Goal: Information Seeking & Learning: Learn about a topic

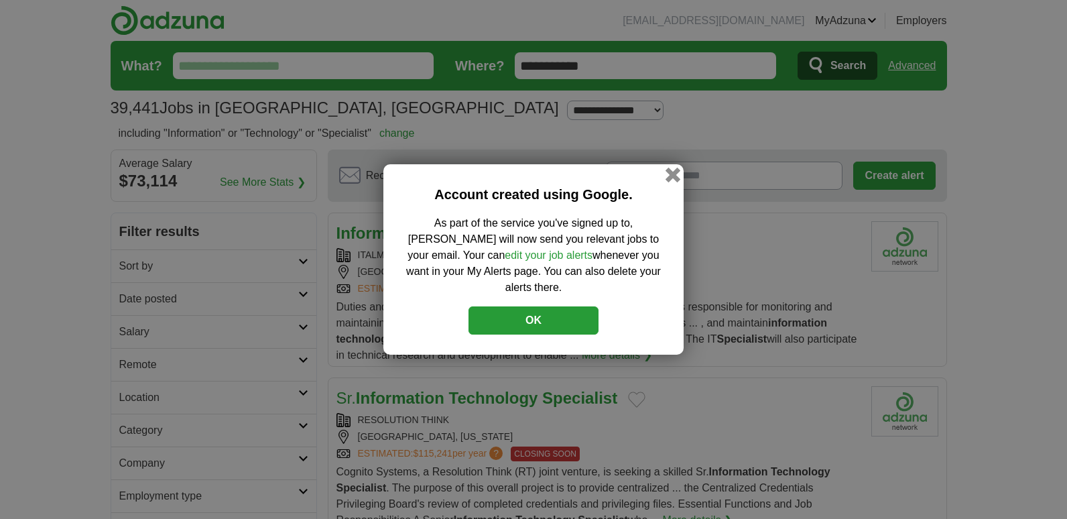
click at [671, 180] on button "button" at bounding box center [672, 175] width 15 height 15
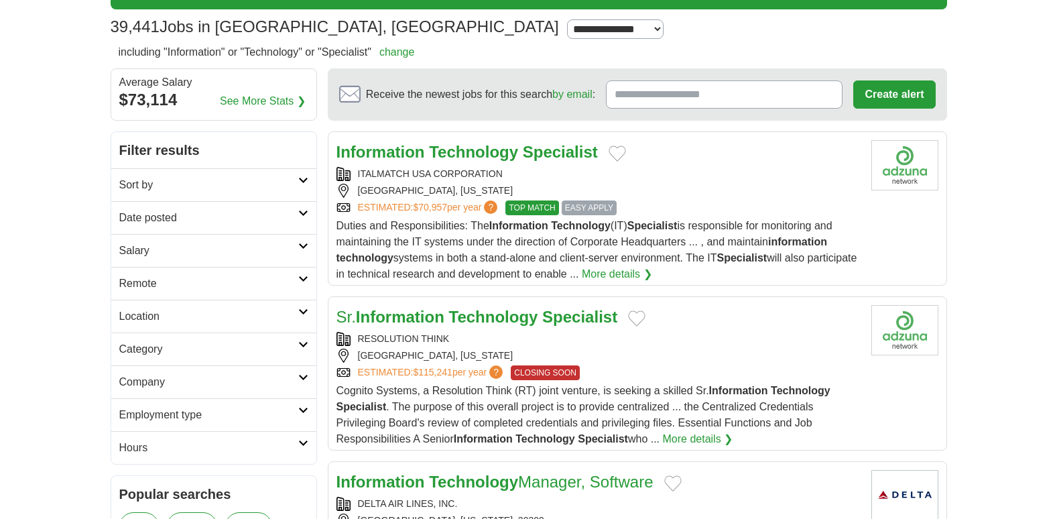
scroll to position [84, 0]
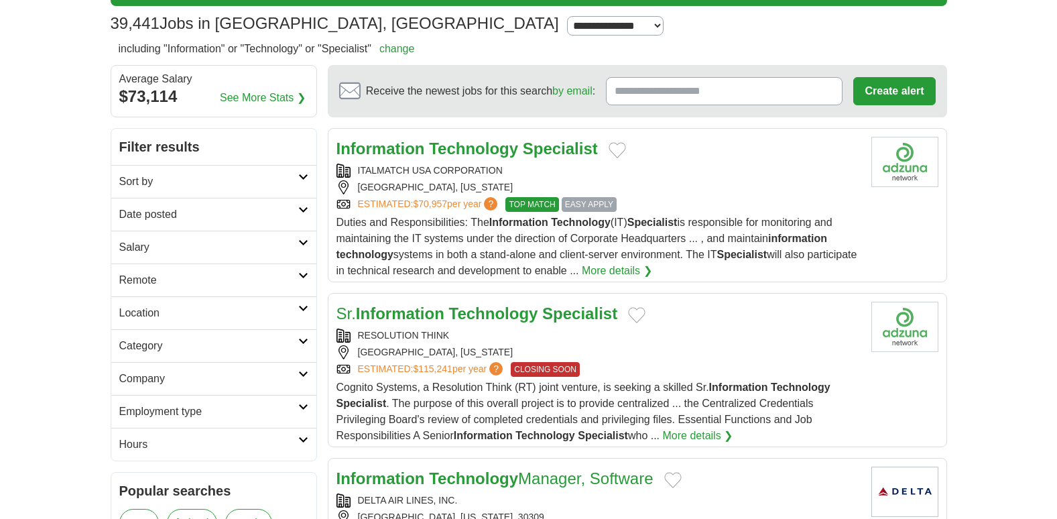
click at [568, 146] on strong "Specialist" at bounding box center [560, 148] width 75 height 18
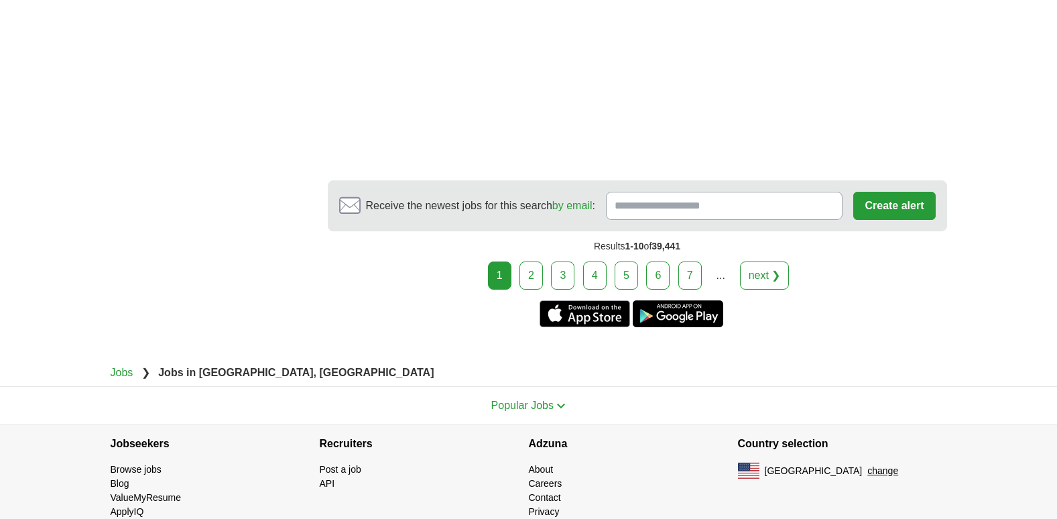
scroll to position [2588, 0]
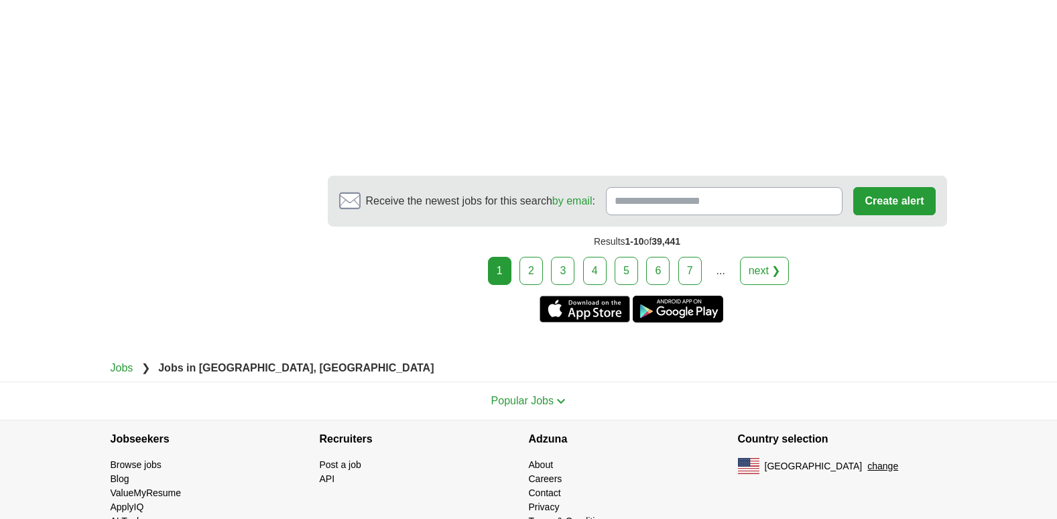
click at [532, 271] on link "2" at bounding box center [530, 271] width 23 height 28
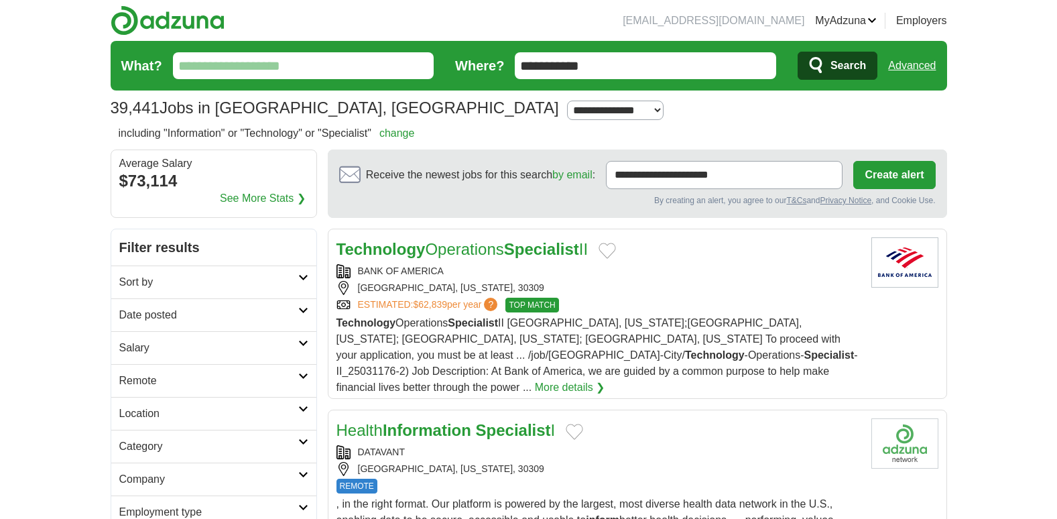
click at [474, 247] on link "Technology Operations Specialist II" at bounding box center [462, 249] width 252 height 18
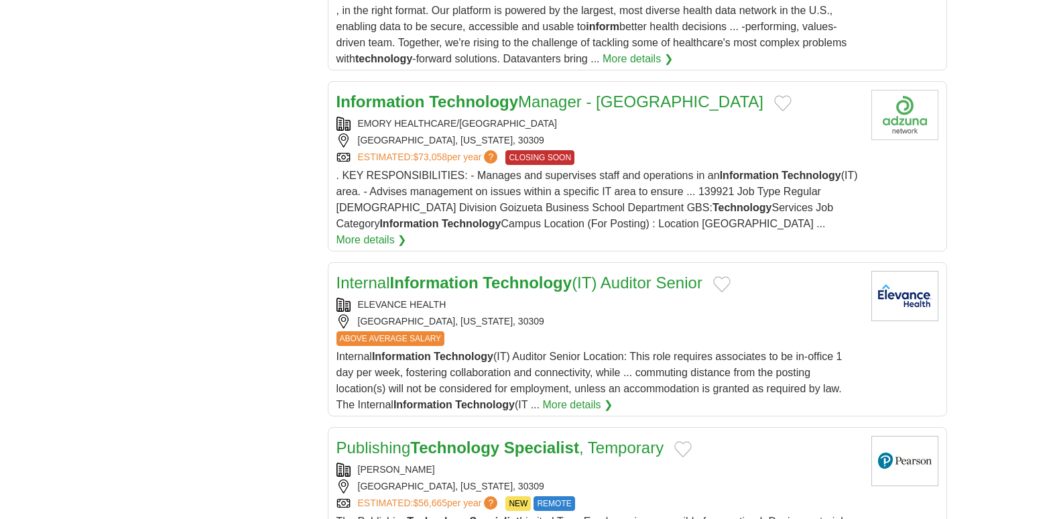
scroll to position [1447, 0]
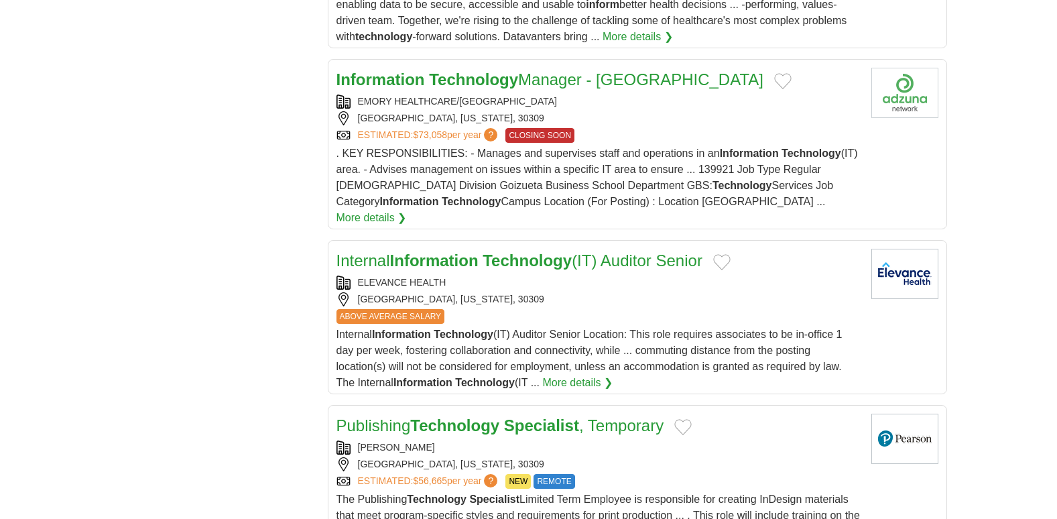
click at [509, 251] on strong "Technology" at bounding box center [526, 260] width 89 height 18
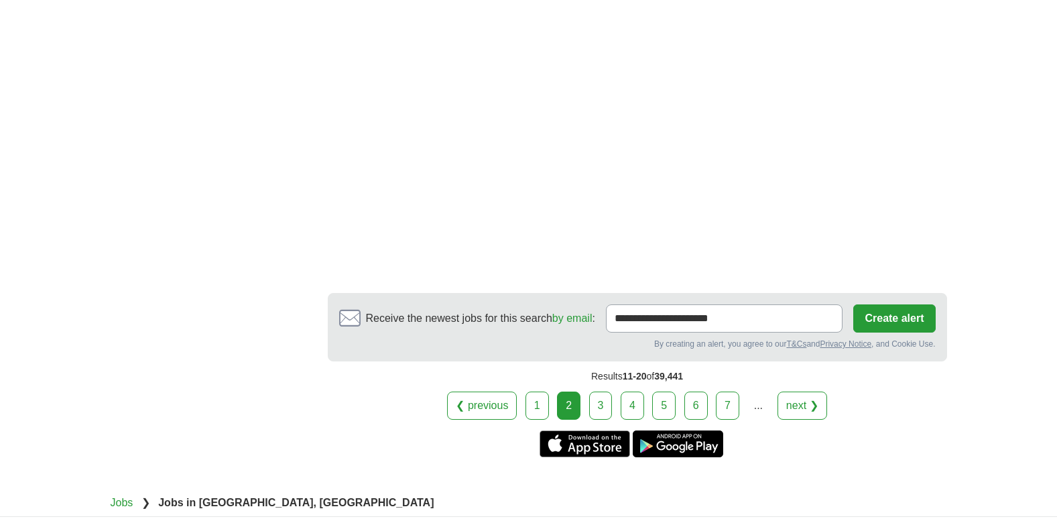
scroll to position [2532, 0]
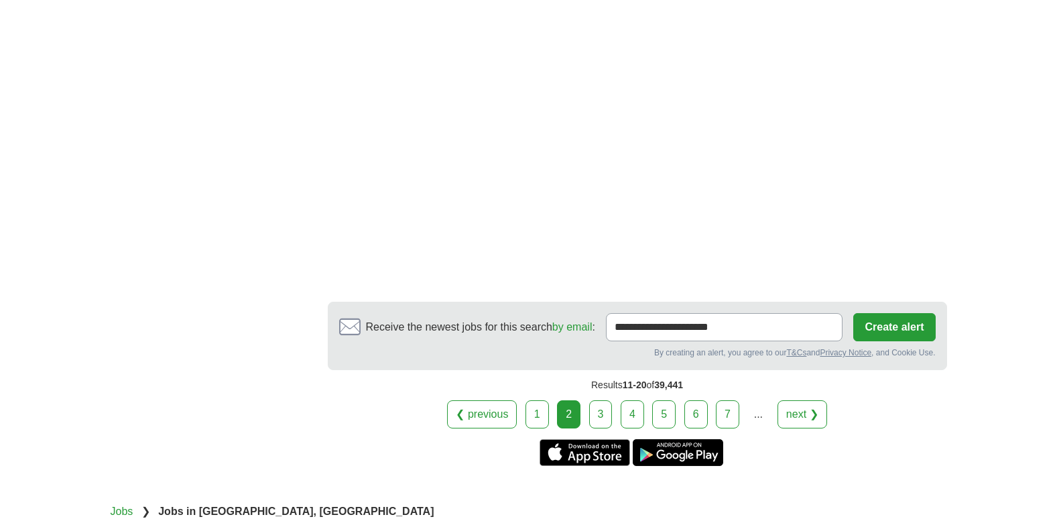
click at [600, 400] on link "3" at bounding box center [600, 414] width 23 height 28
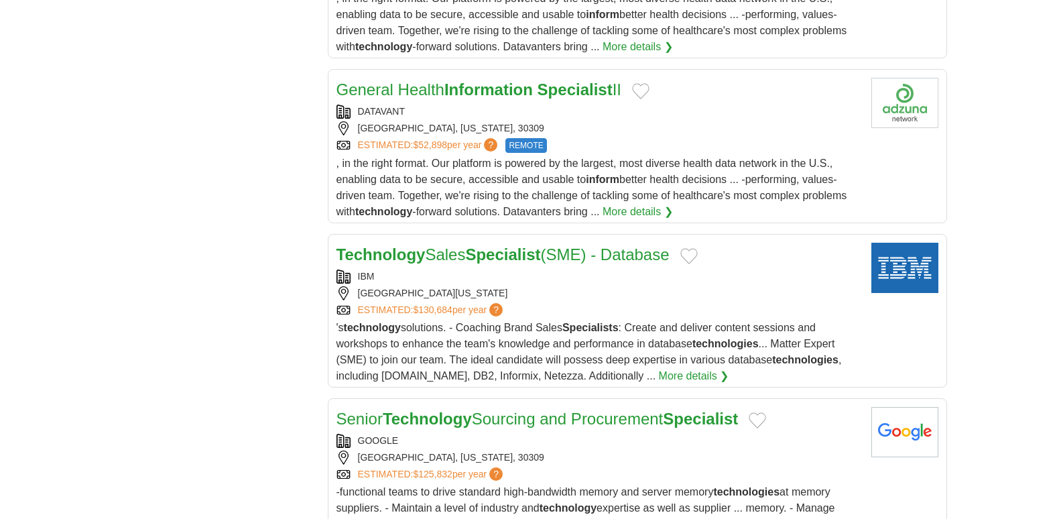
scroll to position [2656, 0]
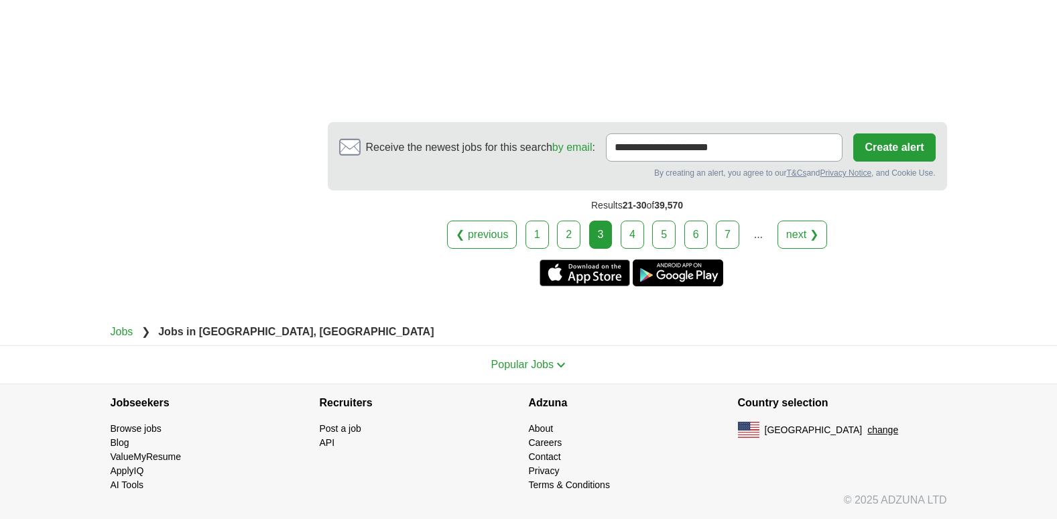
click at [632, 229] on link "4" at bounding box center [631, 234] width 23 height 28
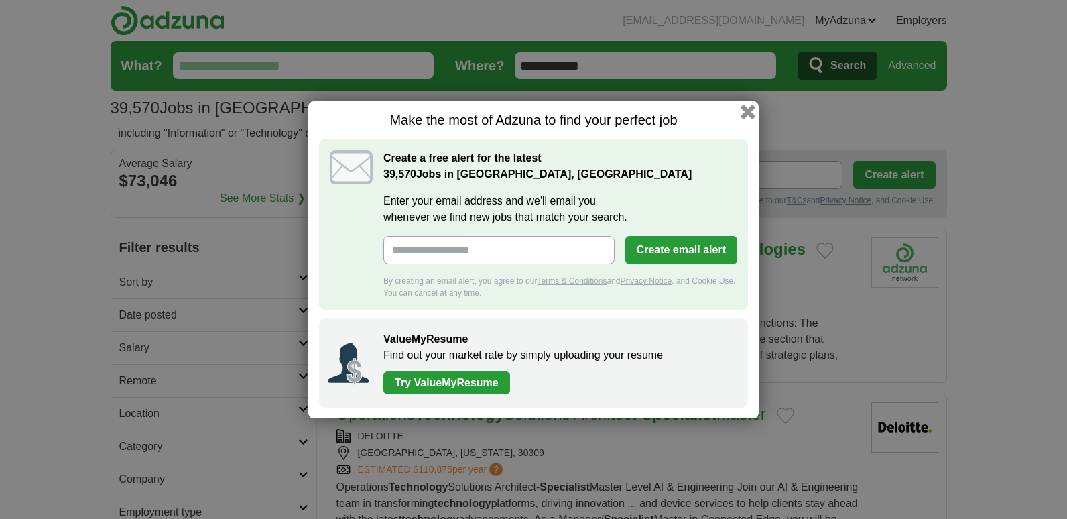
click at [747, 113] on button "button" at bounding box center [747, 111] width 15 height 15
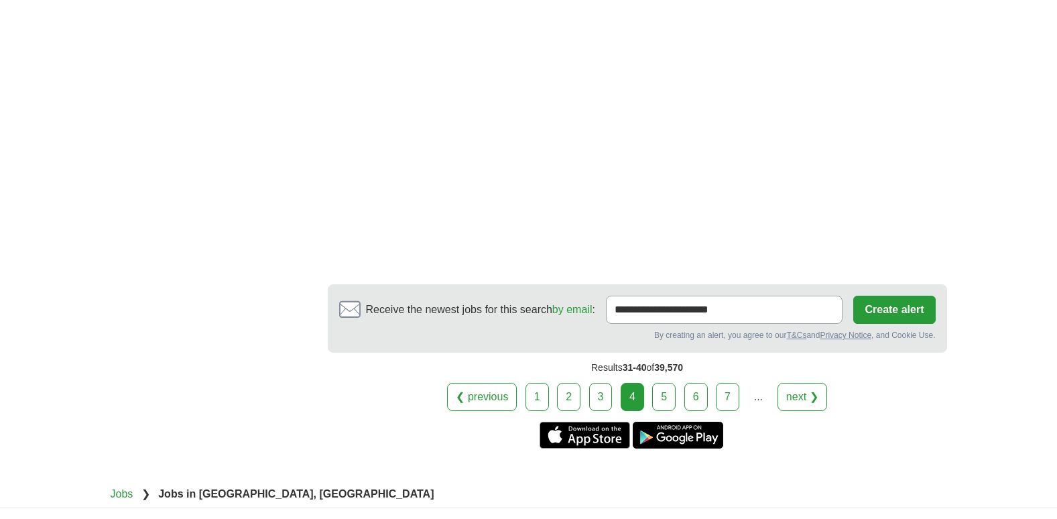
scroll to position [2491, 0]
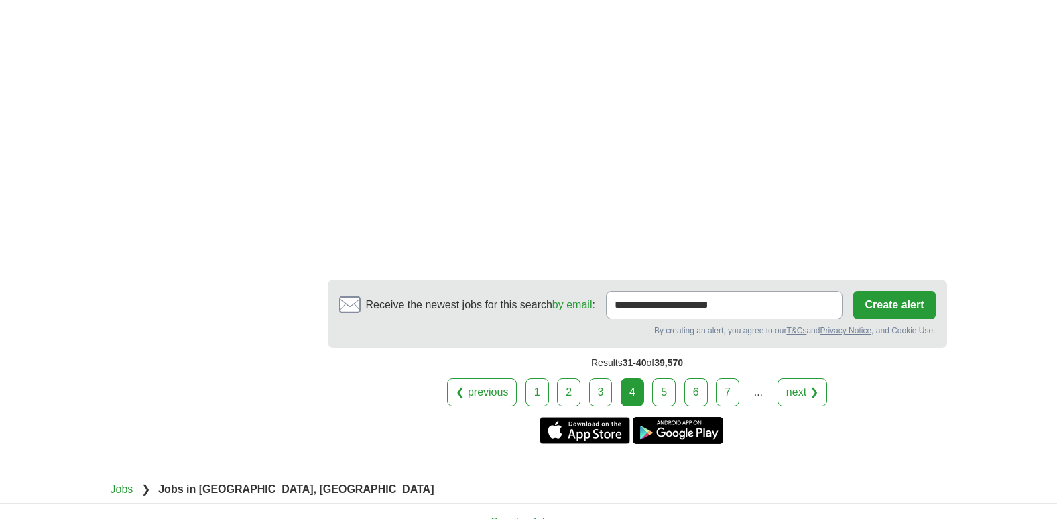
click at [665, 395] on link "5" at bounding box center [663, 392] width 23 height 28
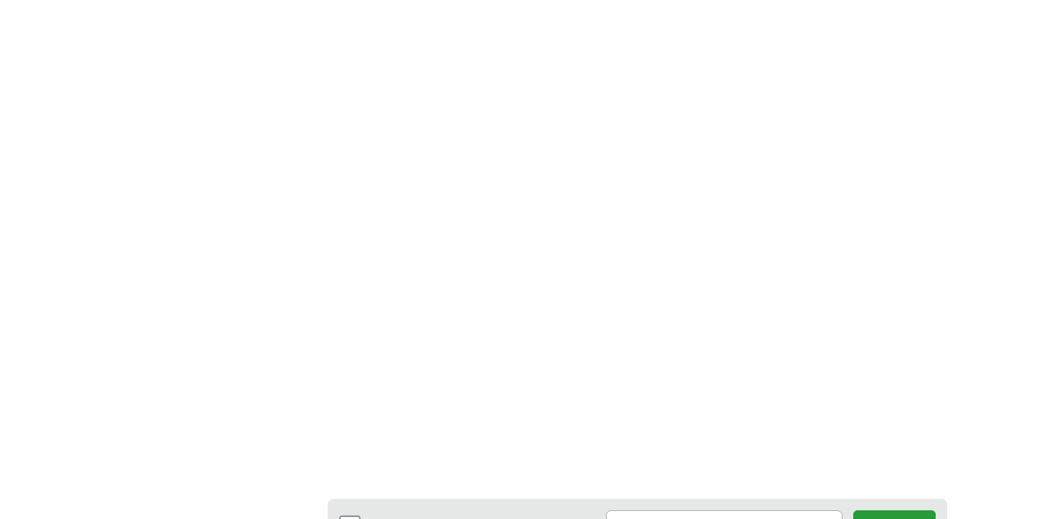
scroll to position [2519, 0]
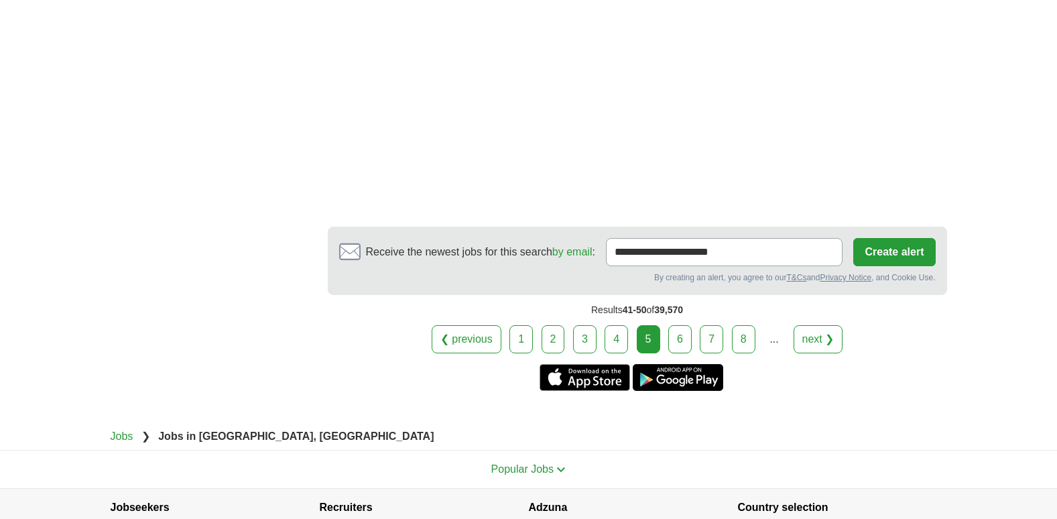
click at [687, 341] on link "6" at bounding box center [679, 339] width 23 height 28
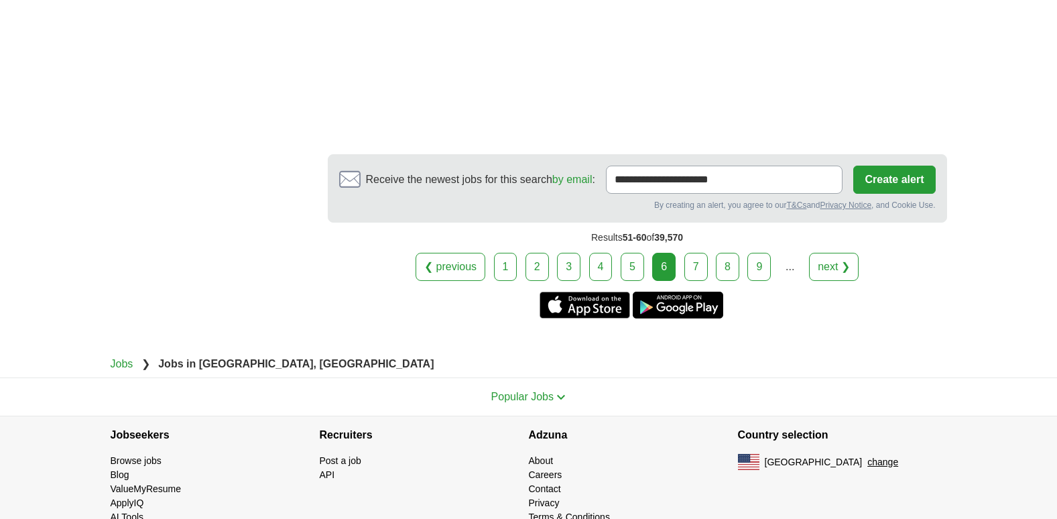
scroll to position [2577, 0]
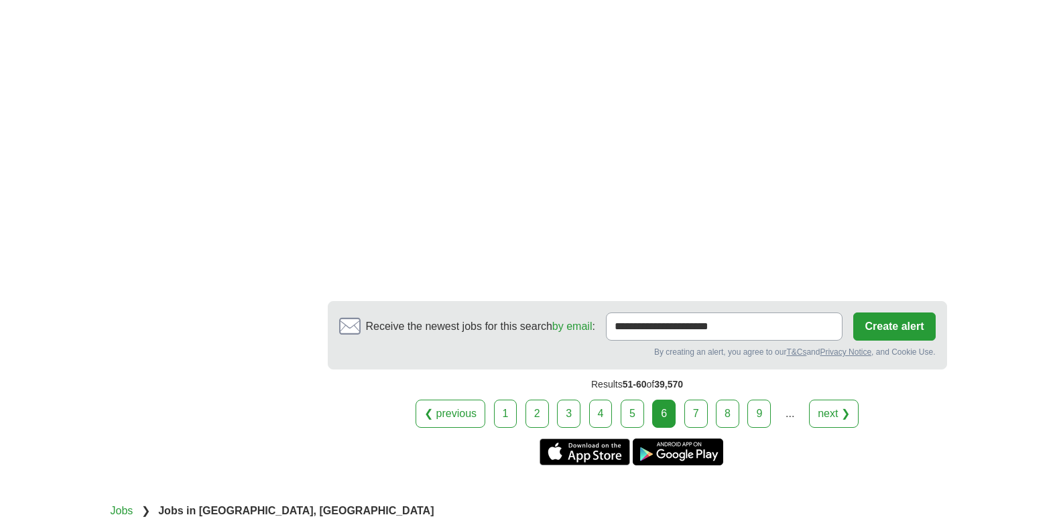
click at [702, 399] on link "7" at bounding box center [695, 413] width 23 height 28
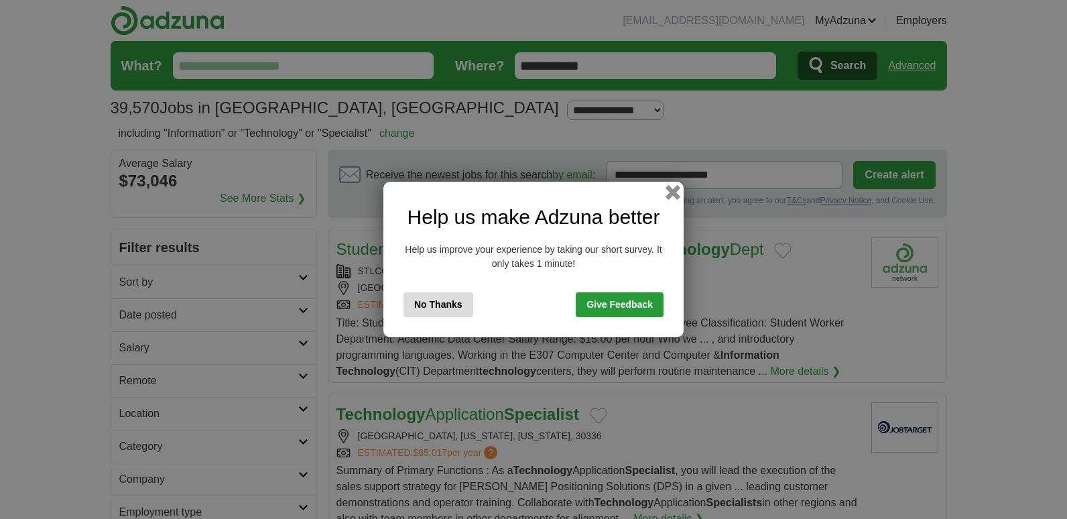
click at [671, 188] on button "button" at bounding box center [672, 192] width 15 height 15
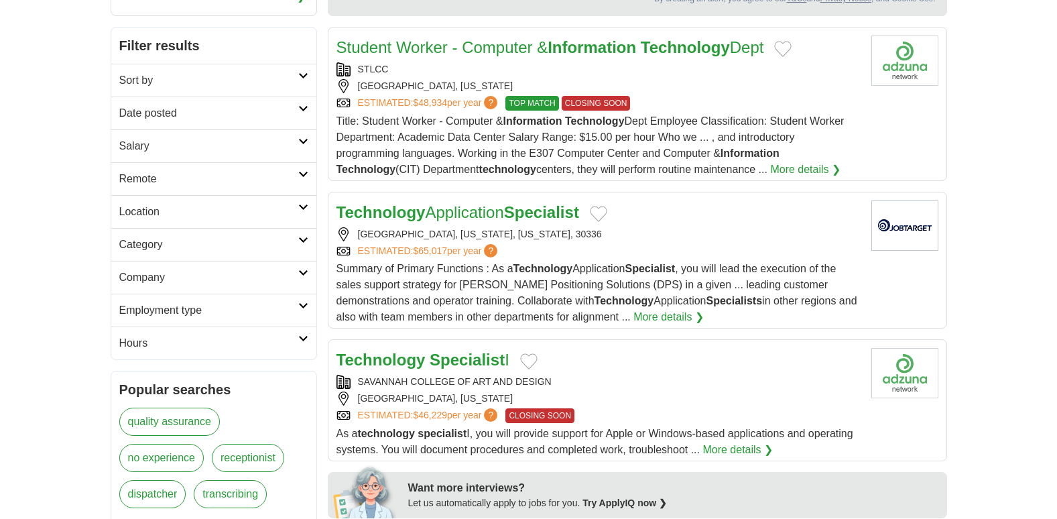
scroll to position [205, 0]
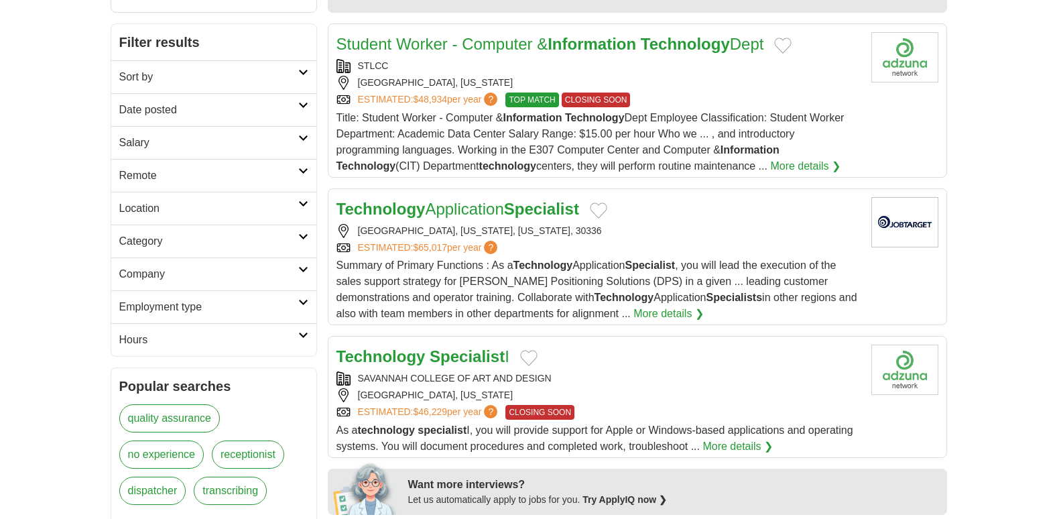
click at [543, 208] on strong "Specialist" at bounding box center [541, 209] width 75 height 18
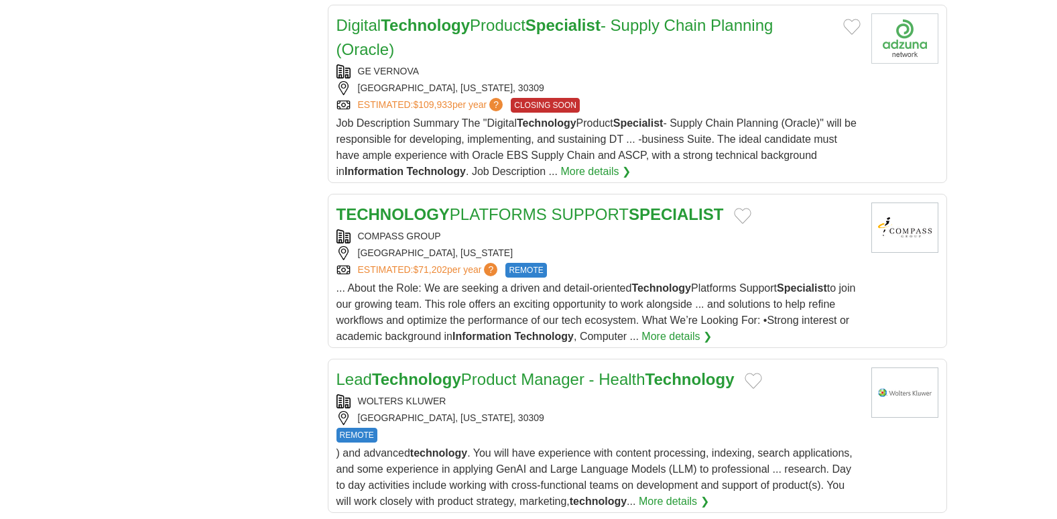
scroll to position [1267, 0]
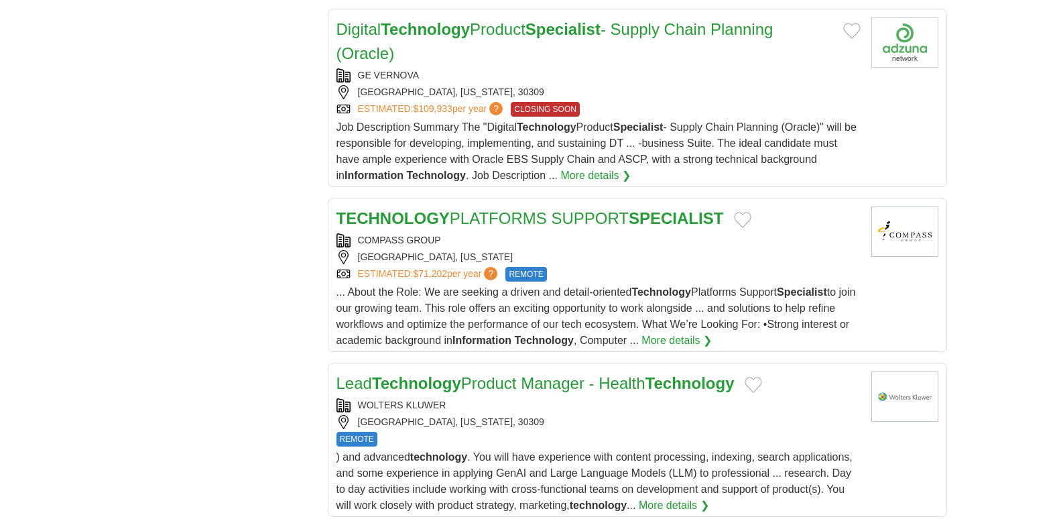
click at [549, 216] on link "TECHNOLOGY PLATFORMS SUPPORT SPECIALIST" at bounding box center [529, 218] width 387 height 18
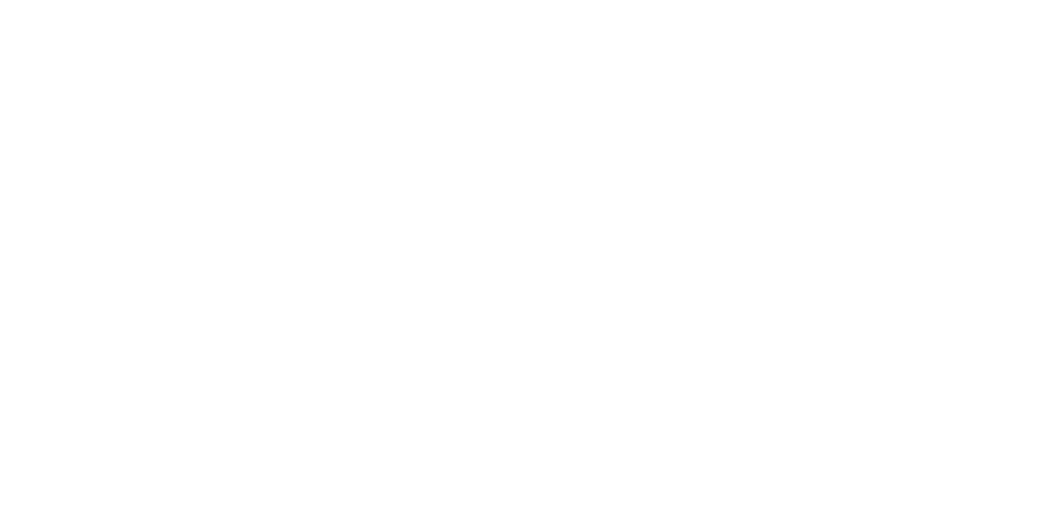
scroll to position [0, 0]
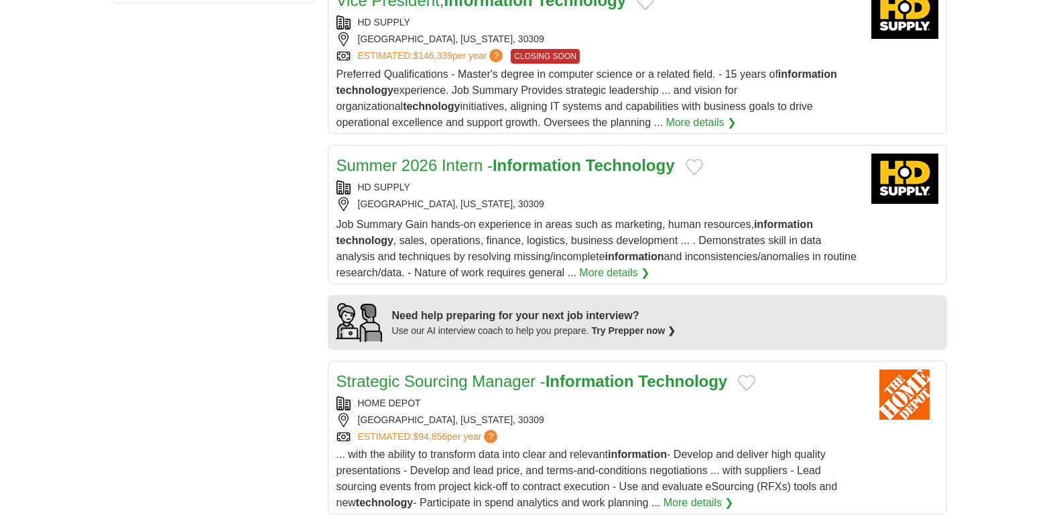
scroll to position [969, 0]
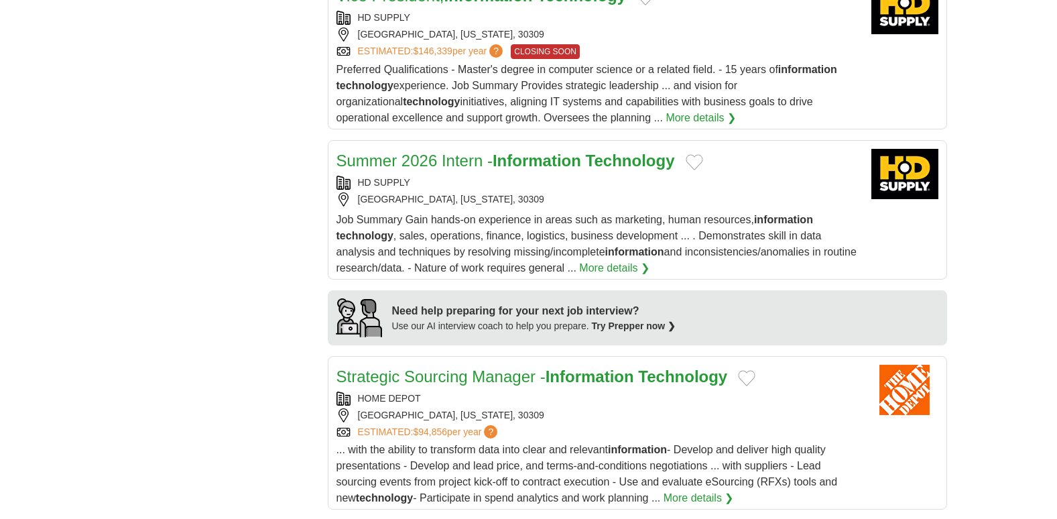
click at [606, 162] on strong "Technology" at bounding box center [630, 160] width 89 height 18
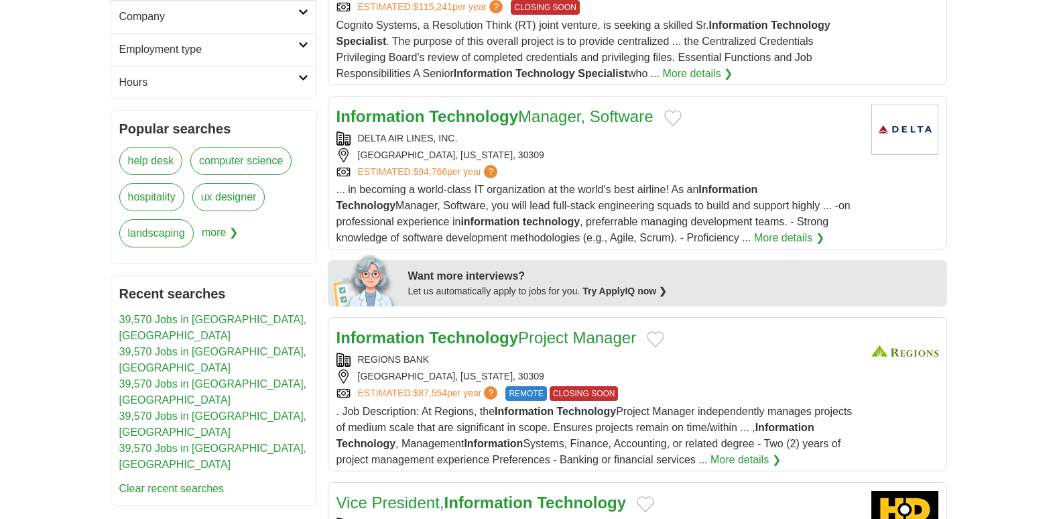
scroll to position [360, 0]
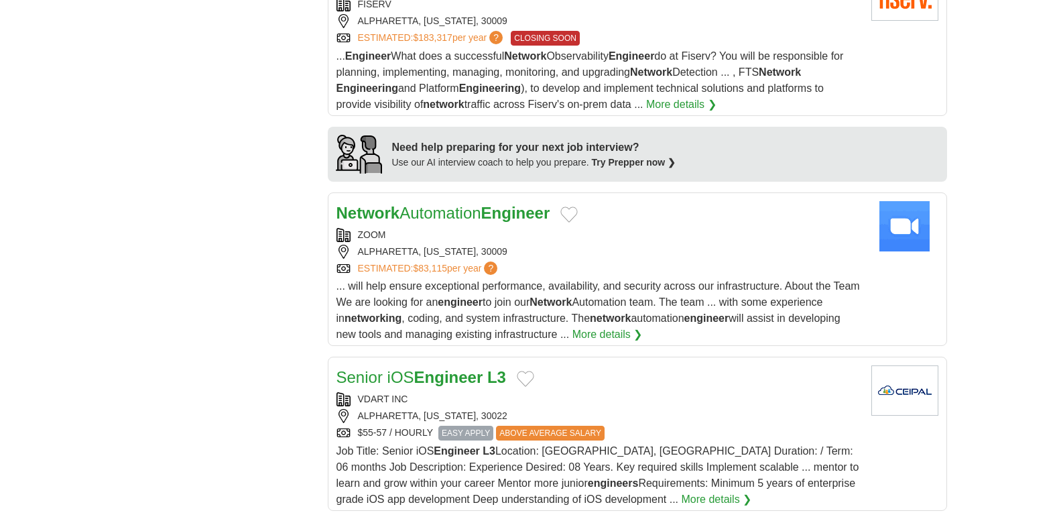
scroll to position [1151, 0]
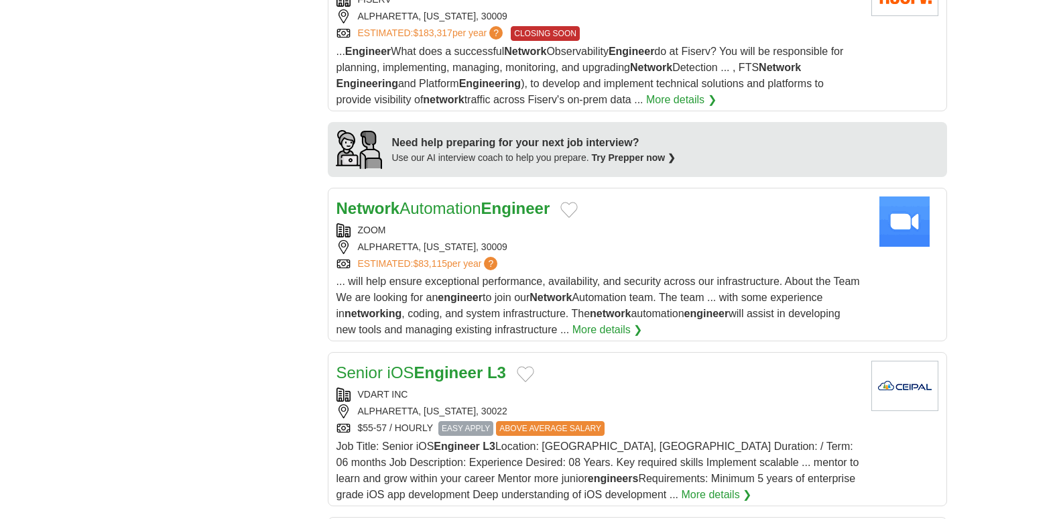
click at [511, 208] on strong "Engineer" at bounding box center [515, 208] width 69 height 18
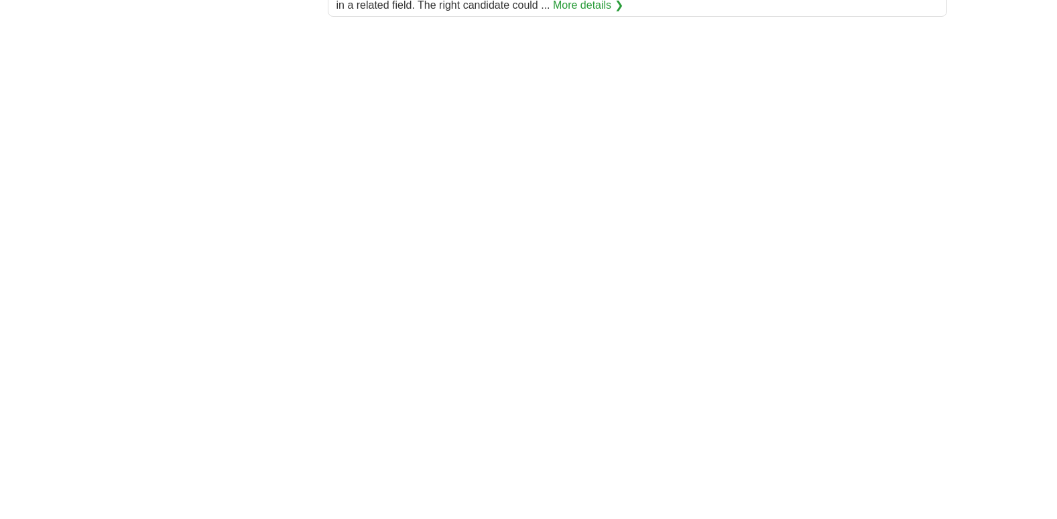
scroll to position [1715, 0]
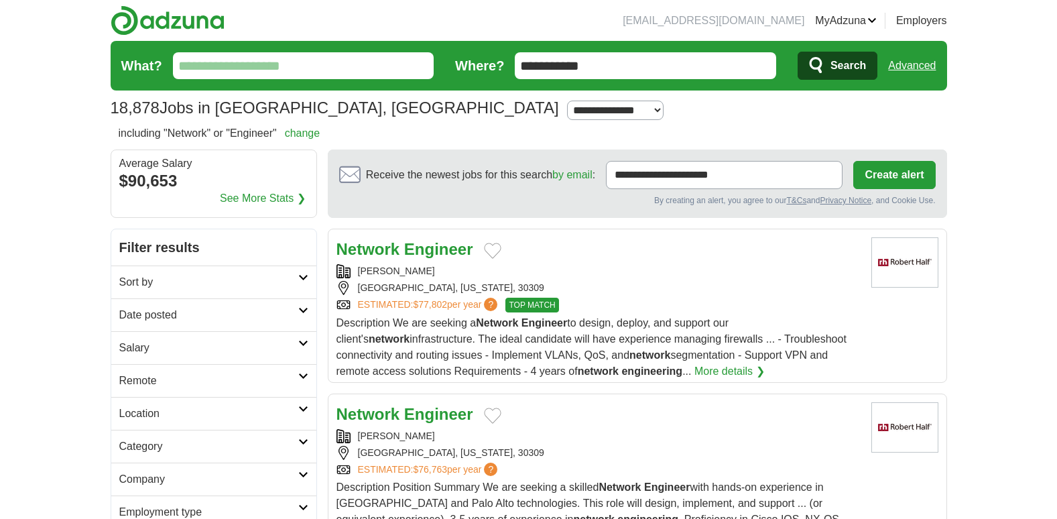
click at [442, 248] on strong "Engineer" at bounding box center [438, 249] width 69 height 18
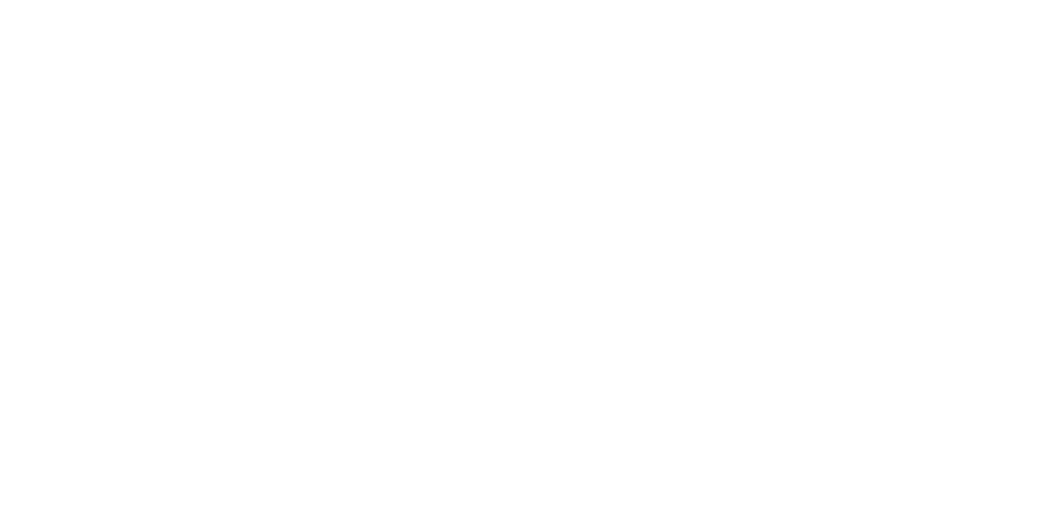
scroll to position [1792, 0]
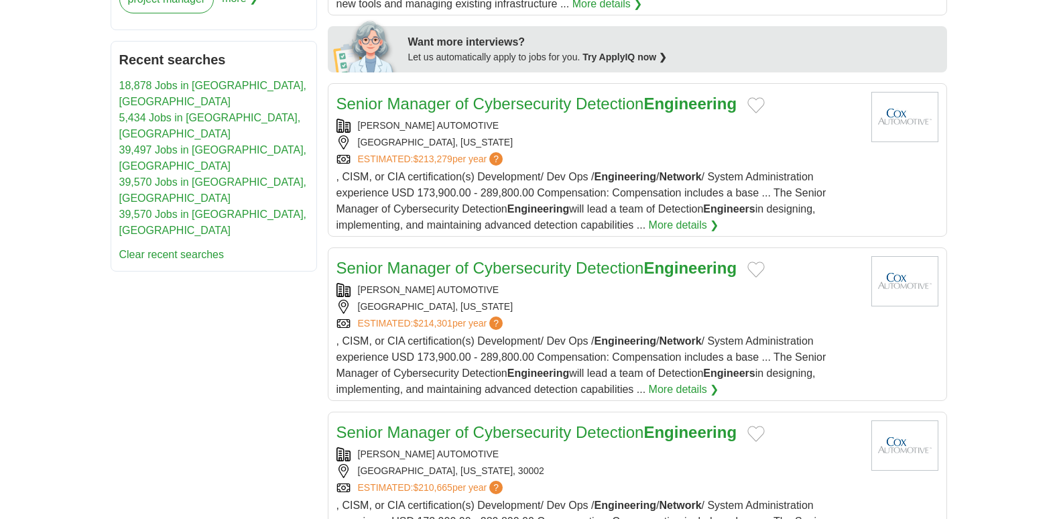
scroll to position [688, 0]
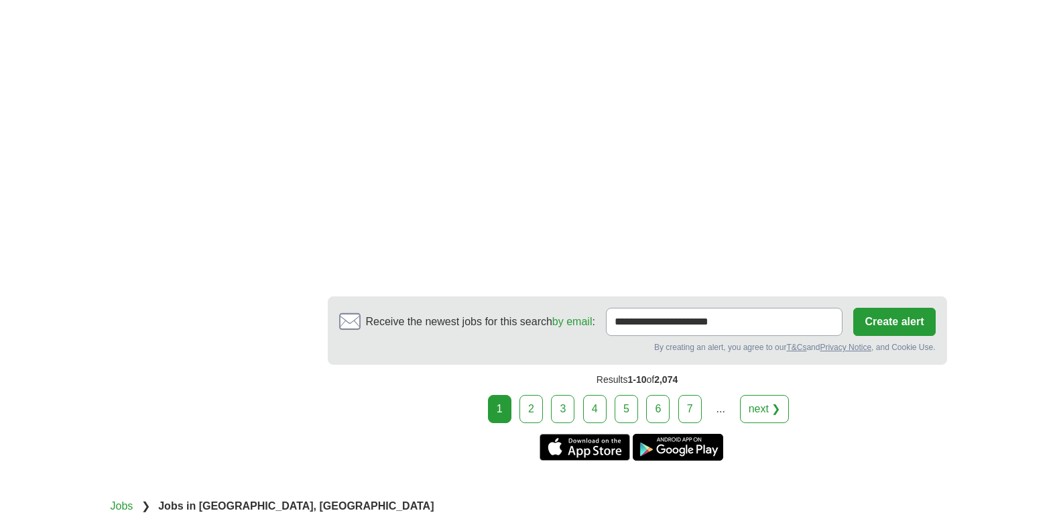
scroll to position [2338, 0]
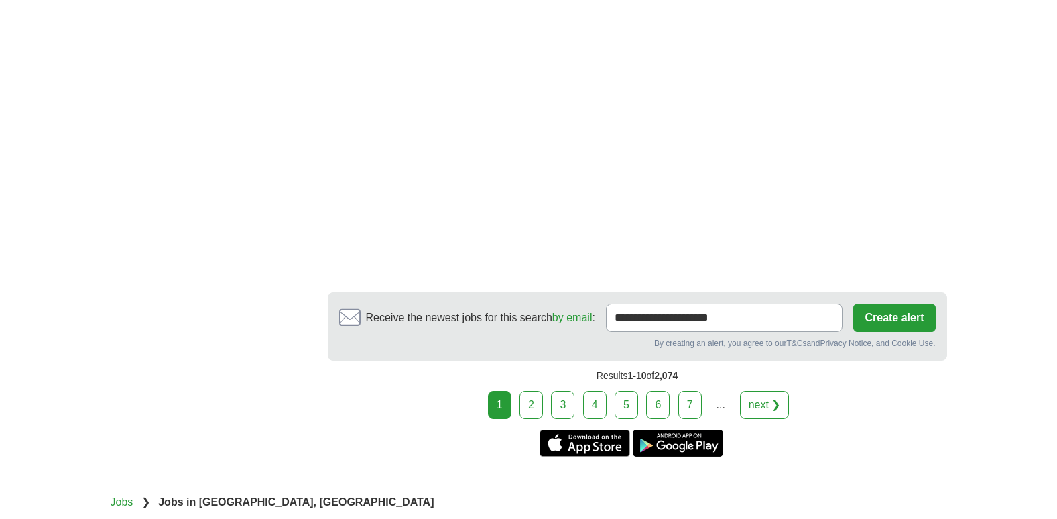
click at [630, 400] on link "5" at bounding box center [625, 405] width 23 height 28
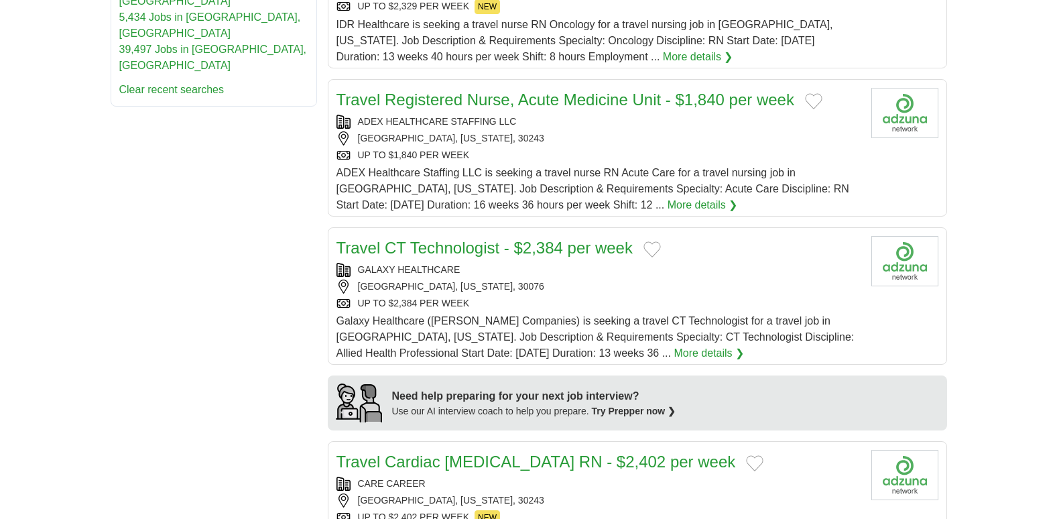
scroll to position [2393, 0]
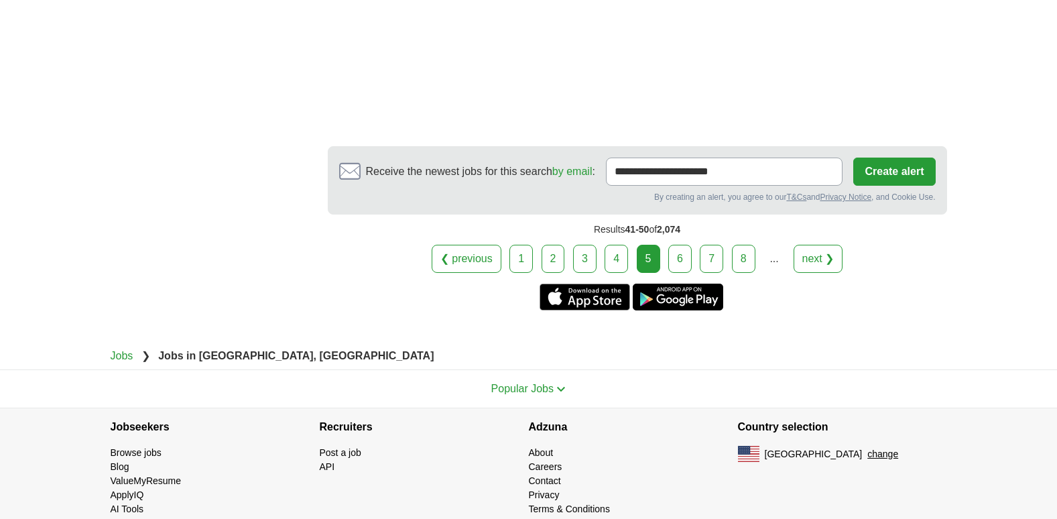
click at [677, 245] on link "6" at bounding box center [679, 259] width 23 height 28
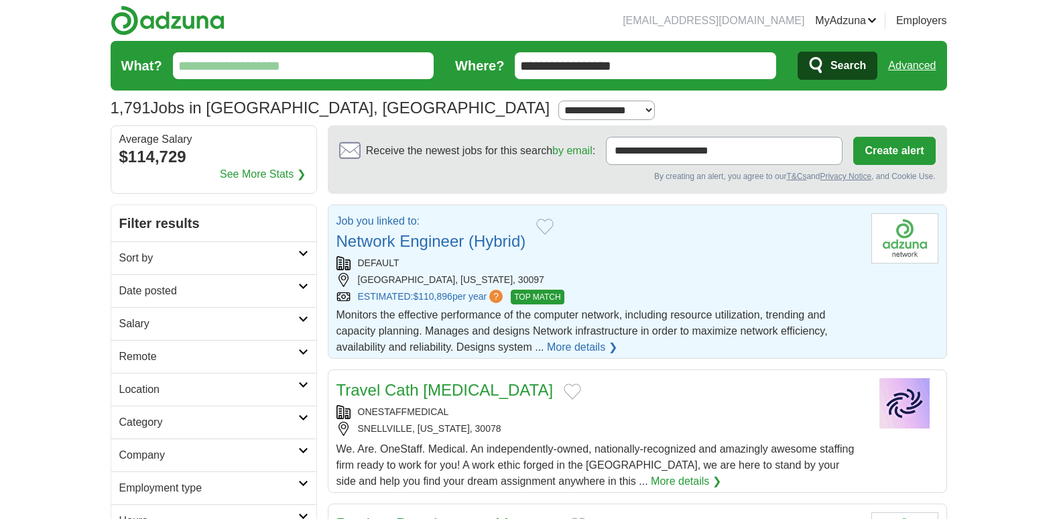
click at [505, 243] on link "Network Engineer (Hybrid)" at bounding box center [431, 241] width 190 height 18
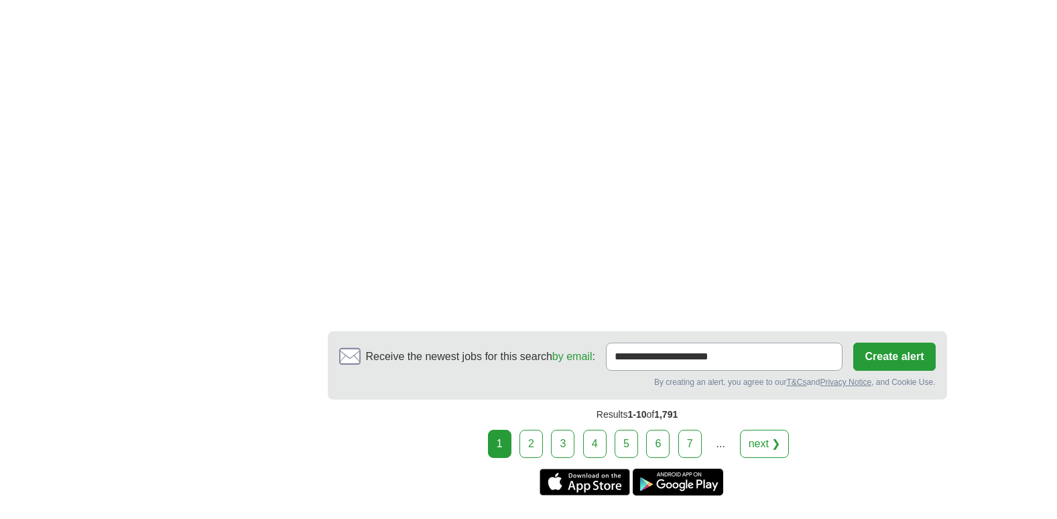
scroll to position [2406, 0]
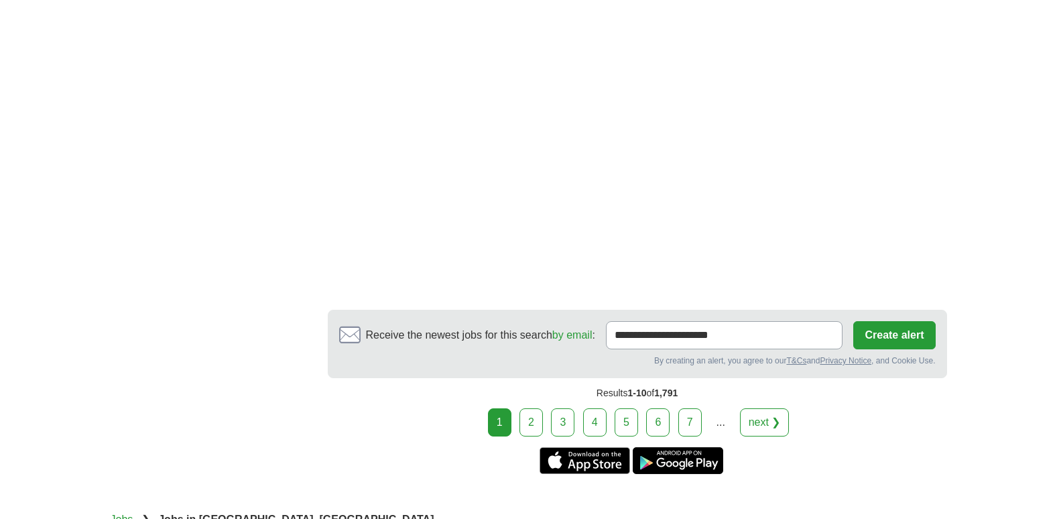
click at [653, 420] on link "6" at bounding box center [657, 422] width 23 height 28
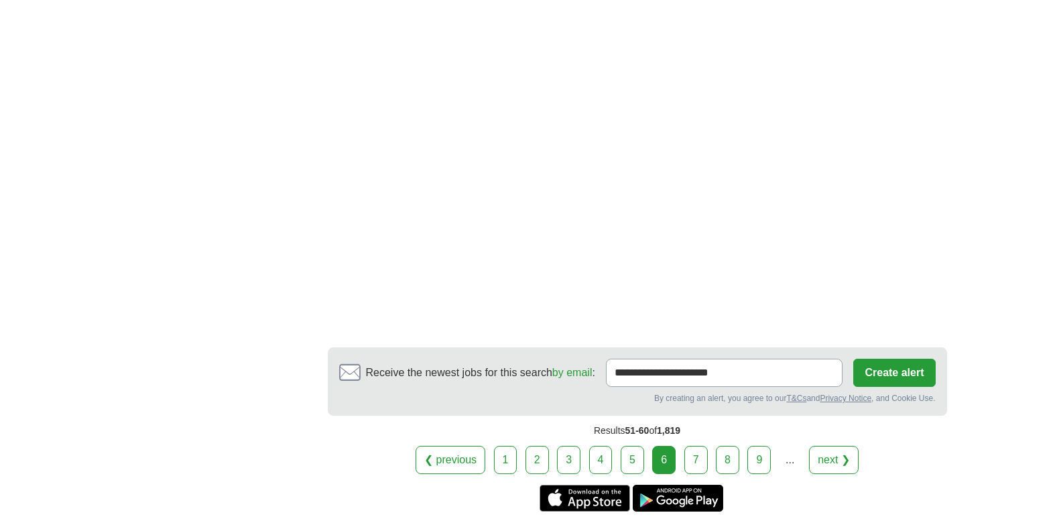
scroll to position [2434, 0]
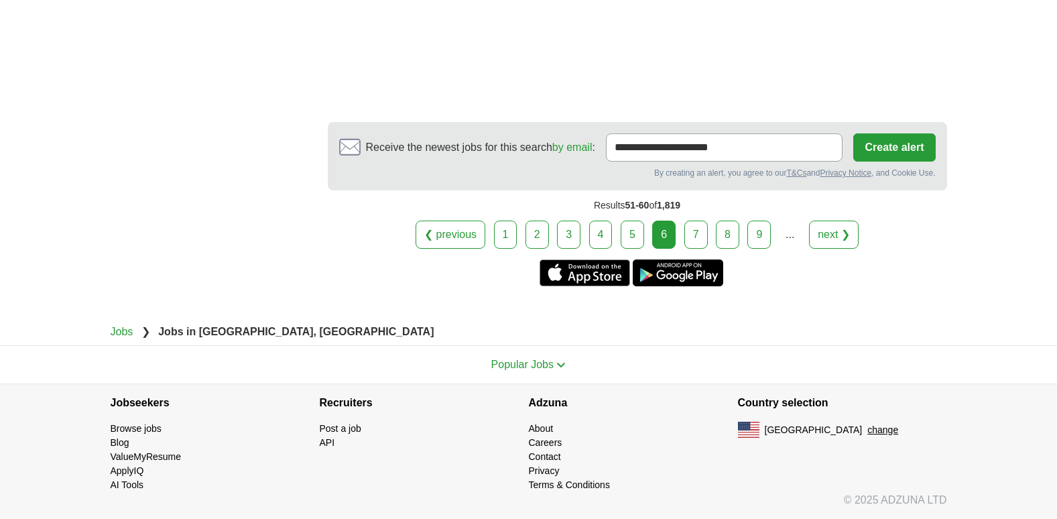
click at [701, 230] on link "7" at bounding box center [695, 234] width 23 height 28
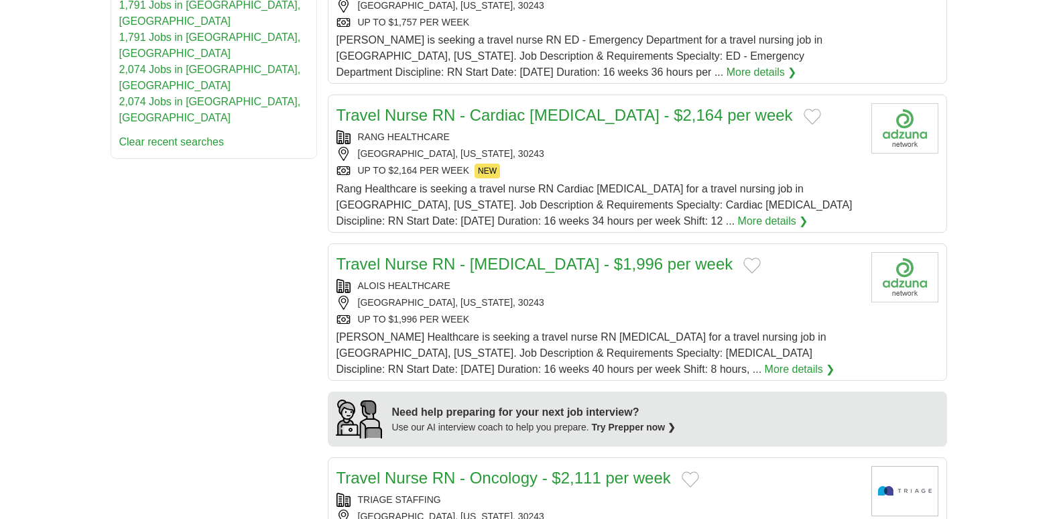
scroll to position [2459, 0]
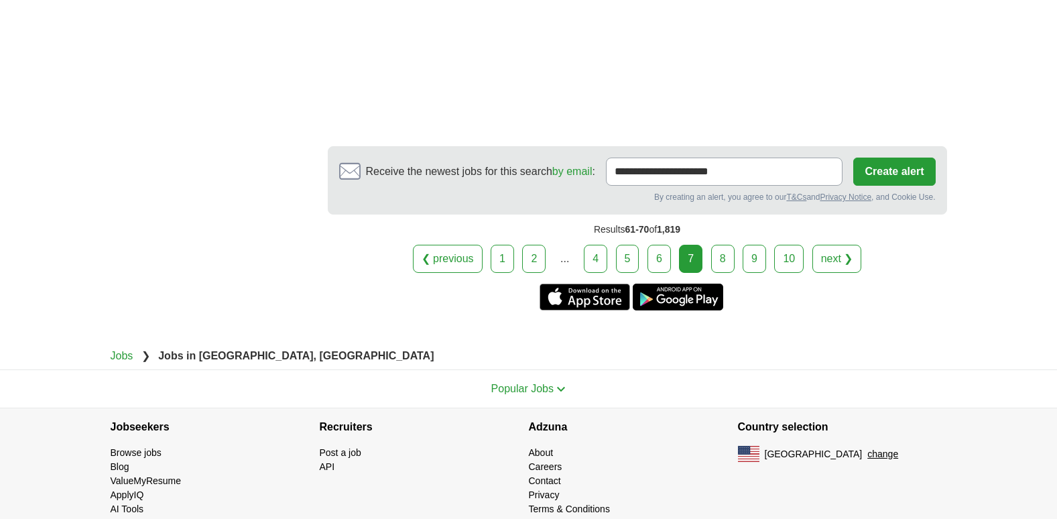
click at [794, 245] on link "10" at bounding box center [788, 259] width 29 height 28
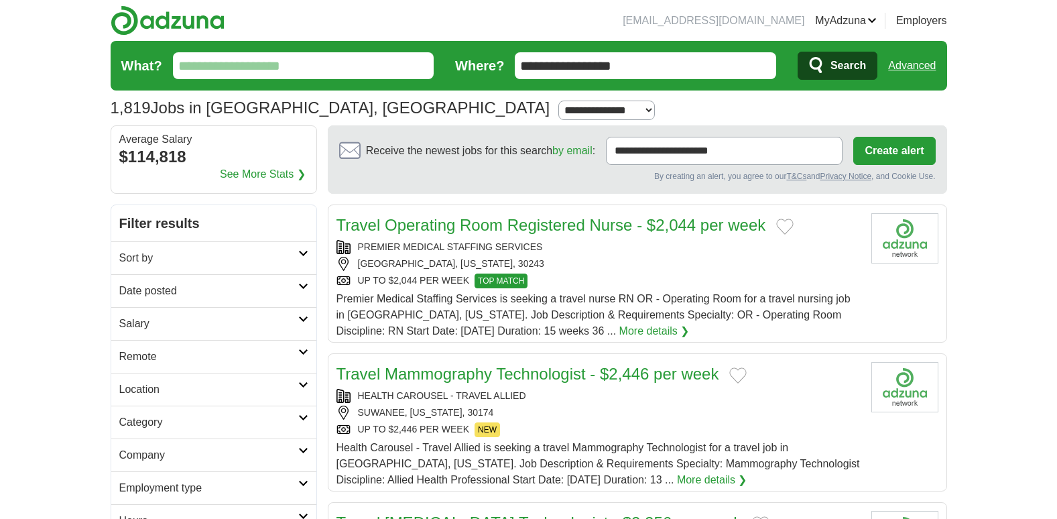
click at [348, 66] on input "What?" at bounding box center [303, 65] width 261 height 27
click at [601, 66] on input "**********" at bounding box center [645, 65] width 261 height 27
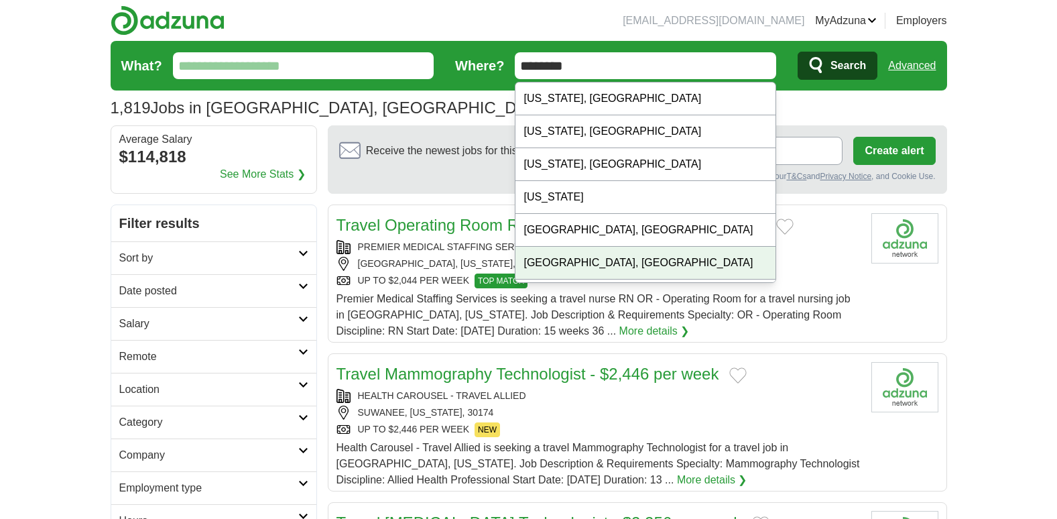
click at [581, 265] on div "Atlanta, GA" at bounding box center [645, 263] width 260 height 33
type input "**********"
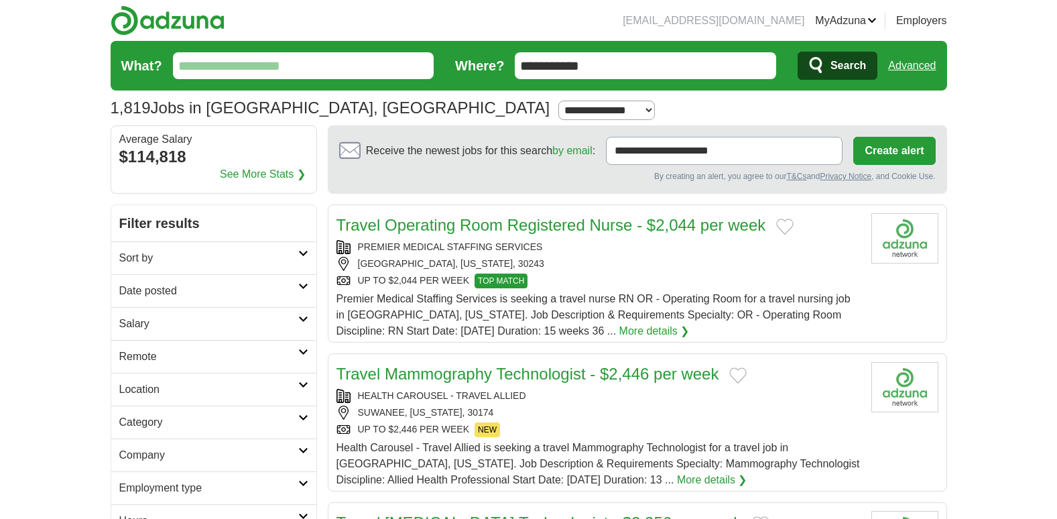
click at [304, 78] on input "What?" at bounding box center [303, 65] width 261 height 27
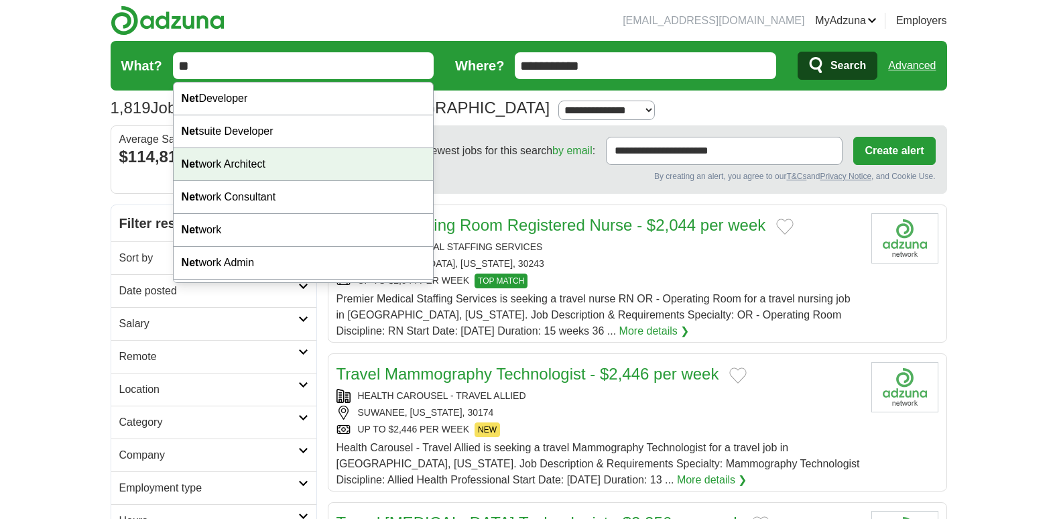
type input "*"
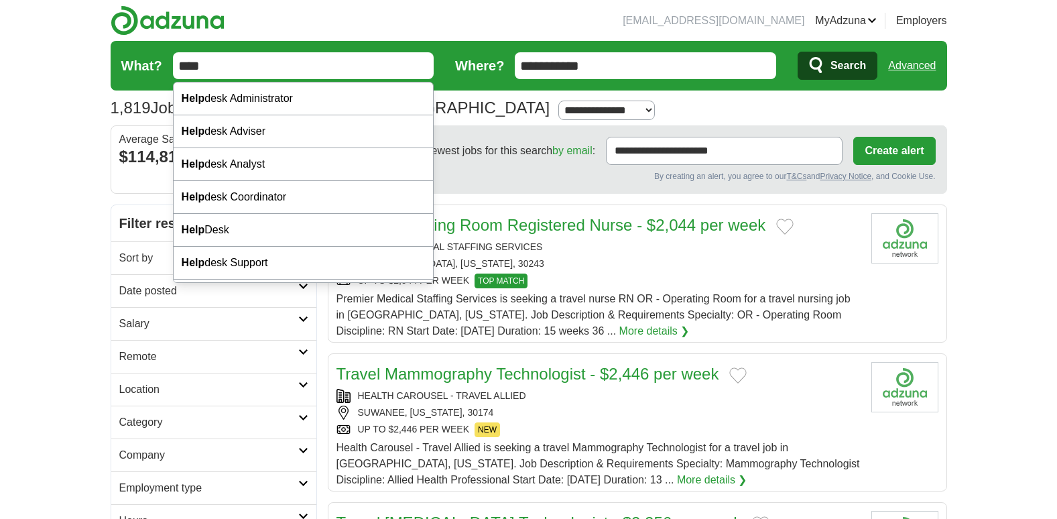
click at [297, 68] on input "****" at bounding box center [303, 65] width 261 height 27
type input "*********"
click at [797, 52] on button "Search" at bounding box center [837, 66] width 80 height 28
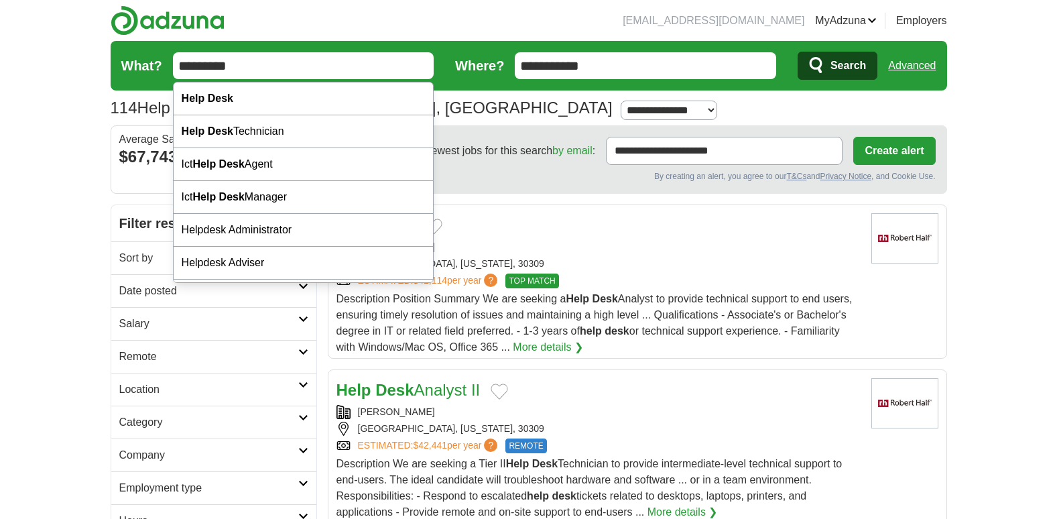
click at [235, 66] on input "*********" at bounding box center [303, 65] width 261 height 27
type input "*"
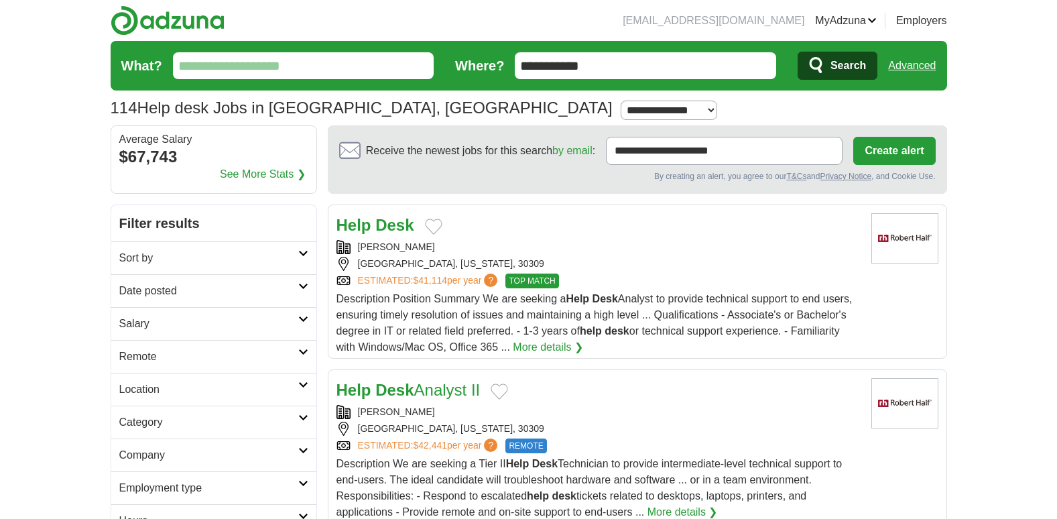
click at [336, 57] on input "What?" at bounding box center [303, 65] width 261 height 27
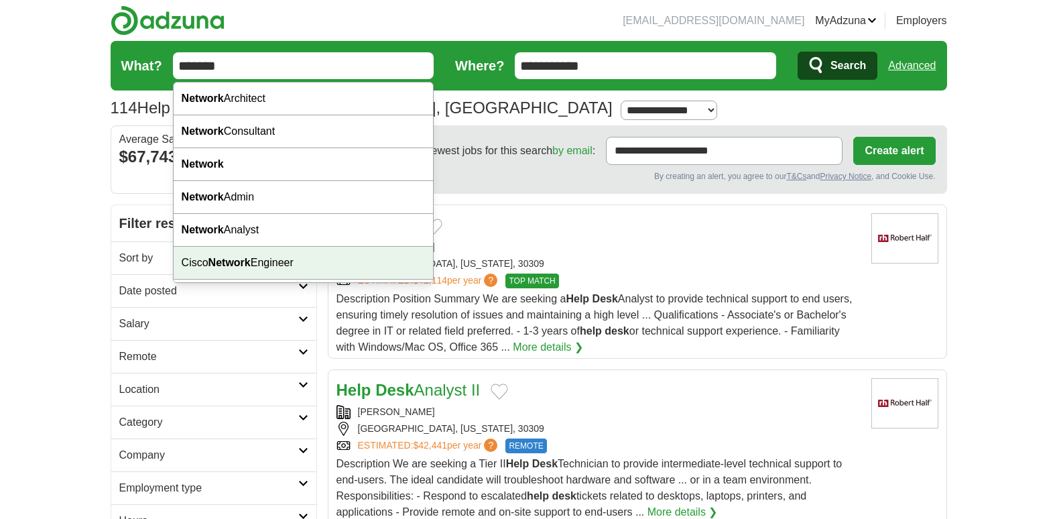
click at [300, 255] on div "Cisco Network Engineer" at bounding box center [304, 263] width 260 height 33
type input "**********"
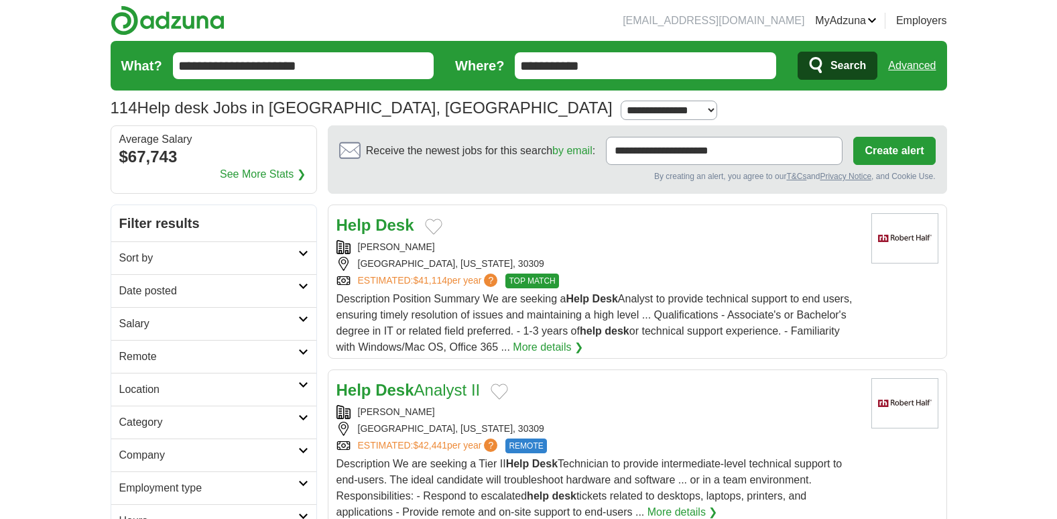
click at [844, 67] on span "Search" at bounding box center [848, 65] width 36 height 27
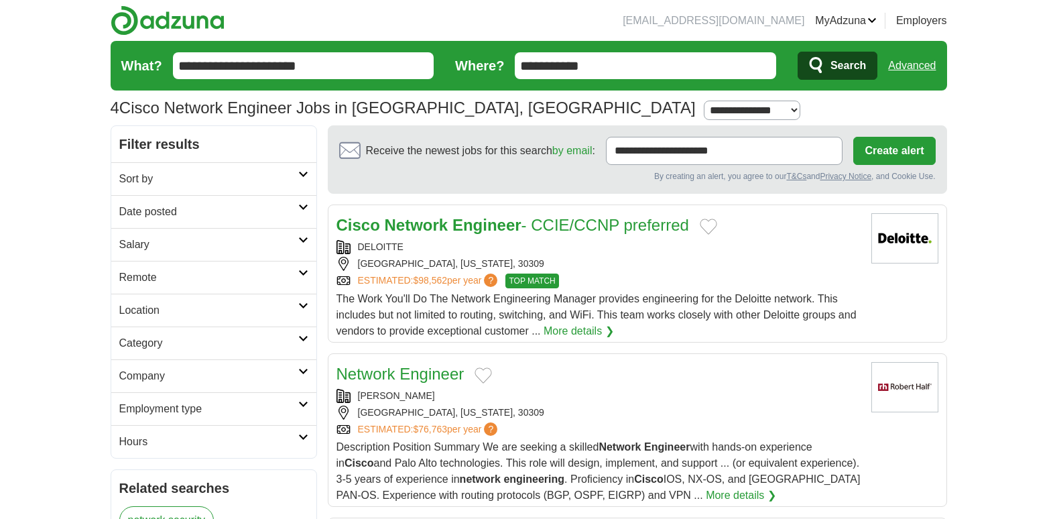
click at [485, 218] on strong "Engineer" at bounding box center [486, 225] width 69 height 18
